Goal: Use online tool/utility: Utilize a website feature to perform a specific function

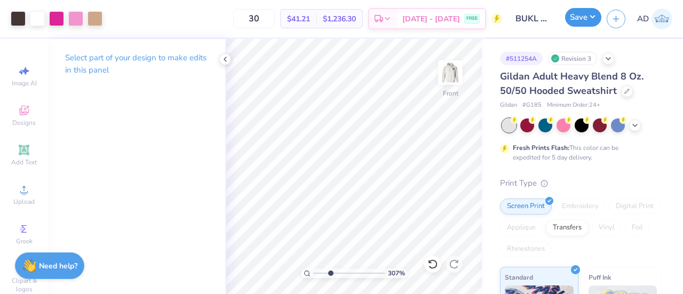
click at [577, 17] on button "Save" at bounding box center [583, 17] width 36 height 19
type input "3.06988357171836"
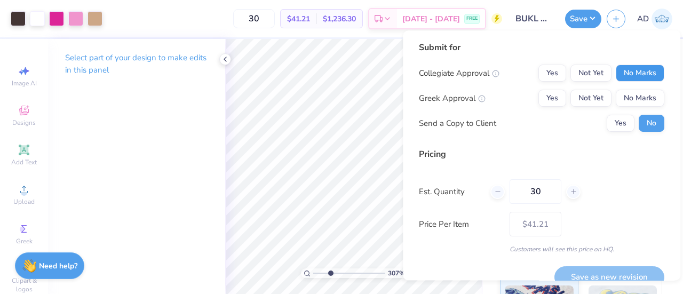
click at [627, 74] on button "No Marks" at bounding box center [640, 73] width 49 height 17
click at [628, 102] on button "No Marks" at bounding box center [640, 98] width 49 height 17
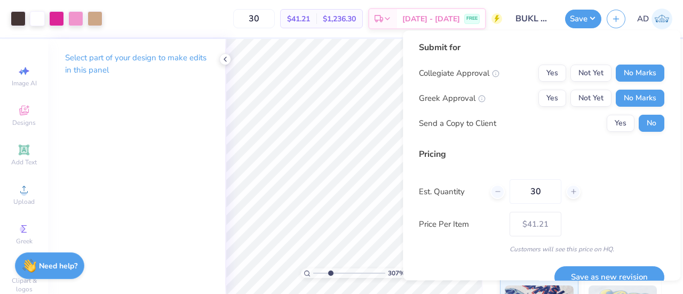
scroll to position [17, 0]
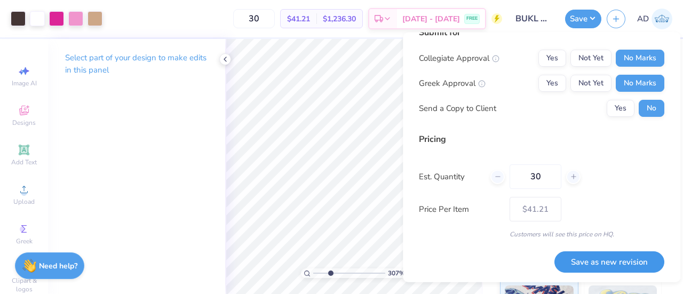
click at [607, 260] on button "Save as new revision" at bounding box center [609, 262] width 110 height 22
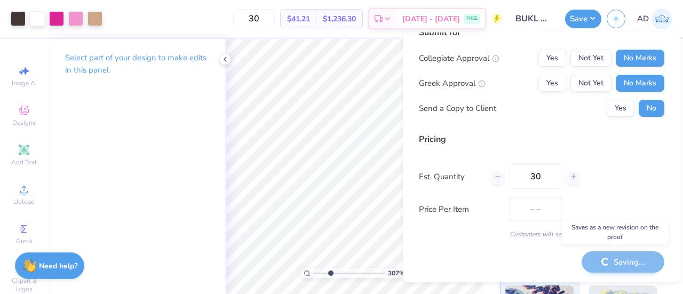
type input "$41.21"
type input "3.06988357171836"
type input "$41.21"
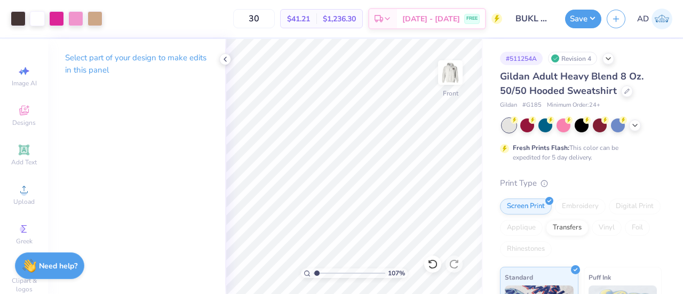
type input "1.07259130319581"
click at [660, 22] on img at bounding box center [661, 19] width 21 height 21
